Goal: Transaction & Acquisition: Download file/media

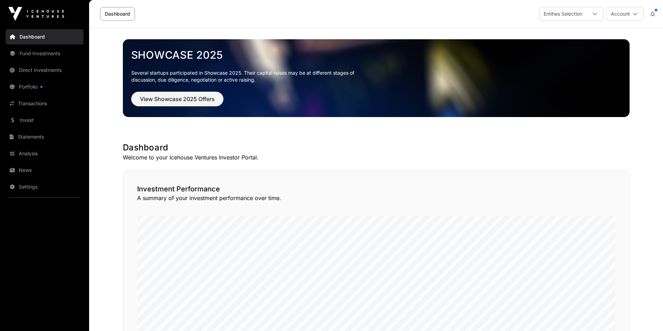
click at [30, 55] on link "Fund Investments" at bounding box center [45, 53] width 78 height 15
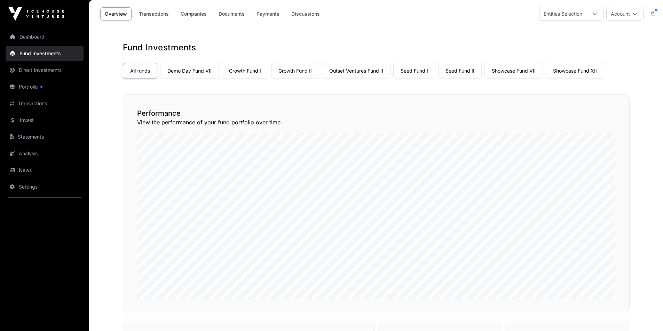
click at [30, 82] on link "Portfolio" at bounding box center [45, 86] width 78 height 15
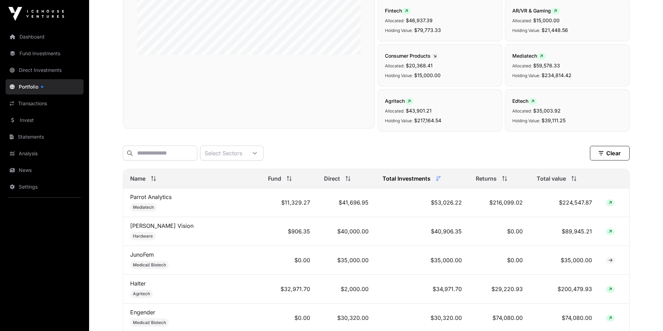
scroll to position [70, 0]
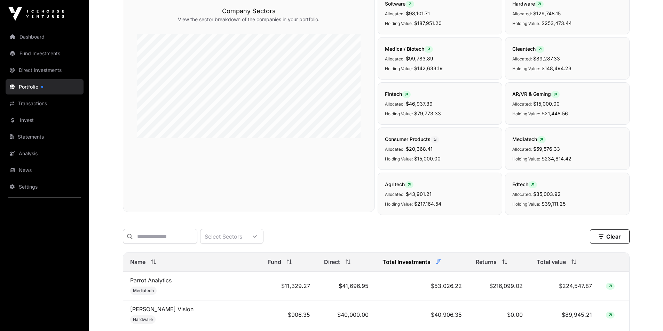
click at [262, 178] on div "Company Sectors View the sector breakdown of the companies in your portfolio." at bounding box center [249, 102] width 252 height 220
click at [41, 137] on link "Statements" at bounding box center [45, 136] width 78 height 15
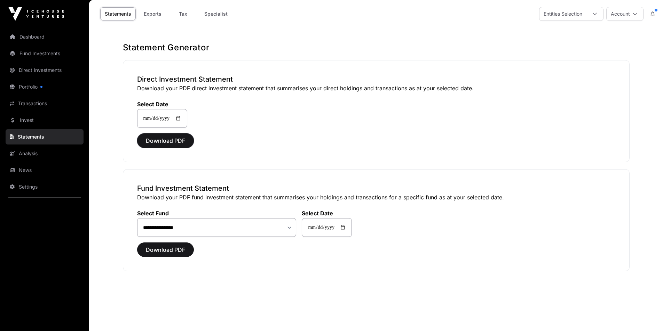
click at [159, 139] on span "Download PDF" at bounding box center [165, 141] width 39 height 8
click at [291, 229] on select "**********" at bounding box center [216, 227] width 159 height 19
click at [321, 256] on div "Download PDF" at bounding box center [376, 250] width 478 height 15
